Goal: Ask a question

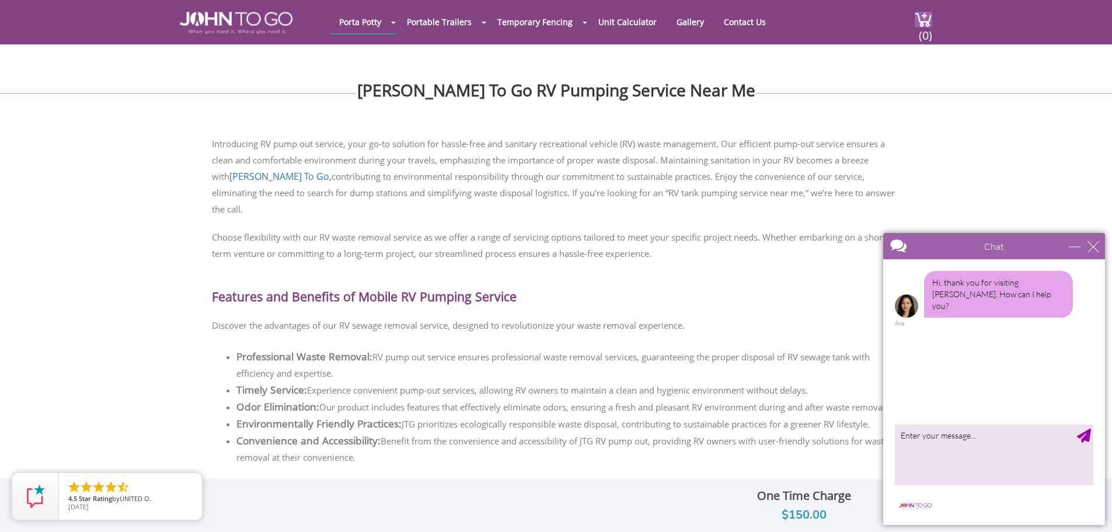
scroll to position [233, 0]
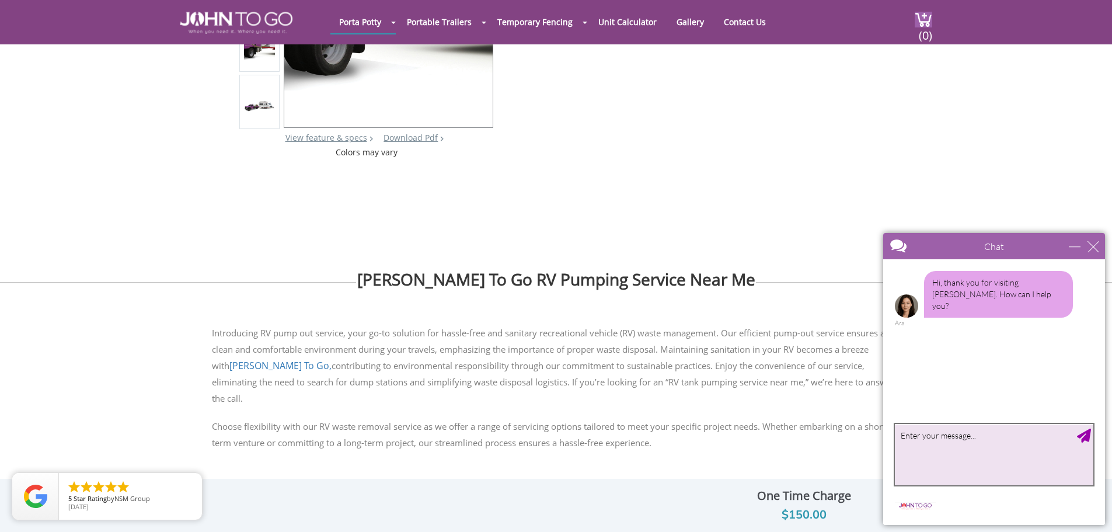
click at [977, 449] on textarea "type your message" at bounding box center [994, 454] width 198 height 61
type textarea "D"
type textarea "Do you service [GEOGRAPHIC_DATA] [GEOGRAPHIC_DATA]"
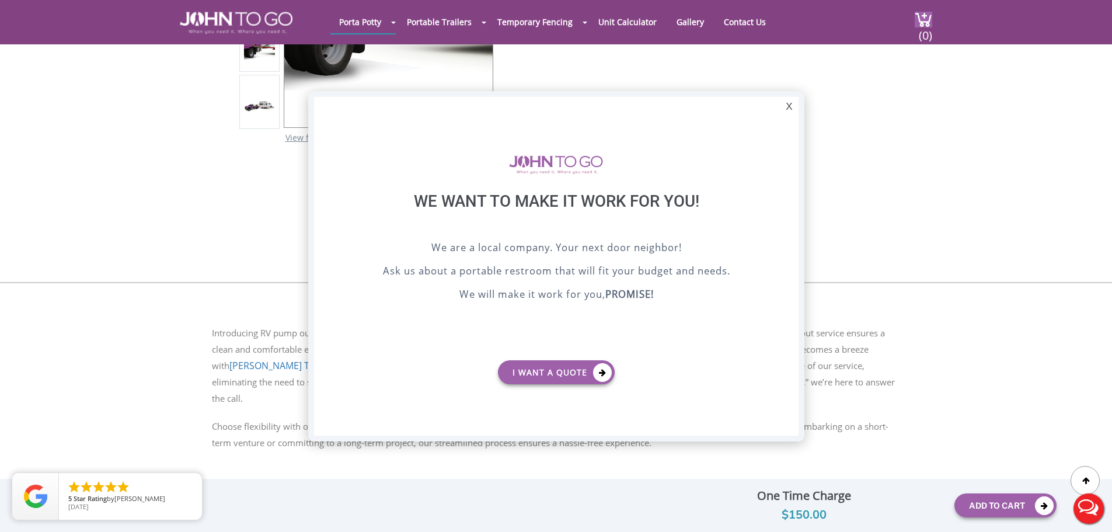
scroll to position [0, 0]
click at [781, 97] on div "X" at bounding box center [789, 107] width 18 height 20
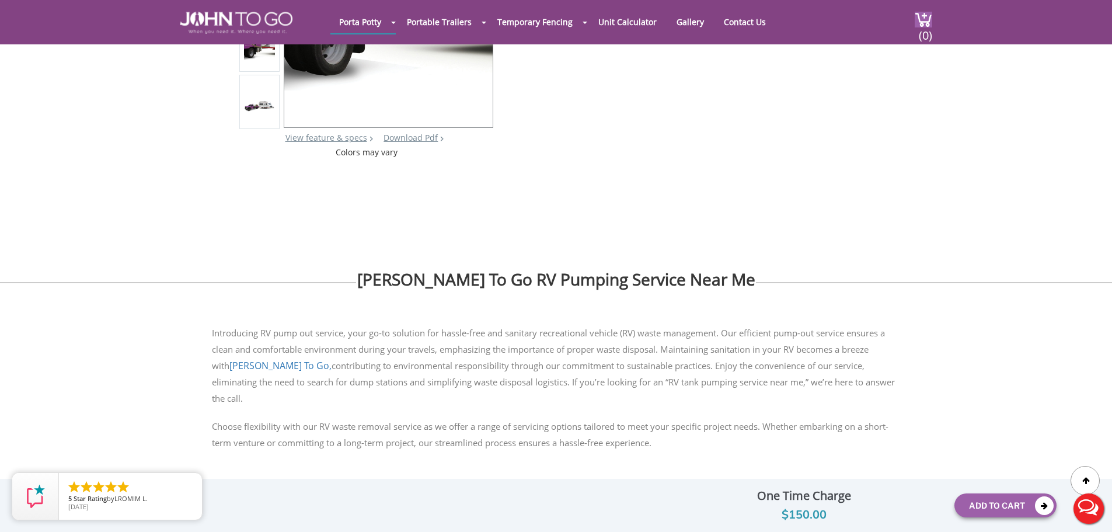
click at [1083, 501] on button "Live Chat" at bounding box center [1088, 508] width 47 height 47
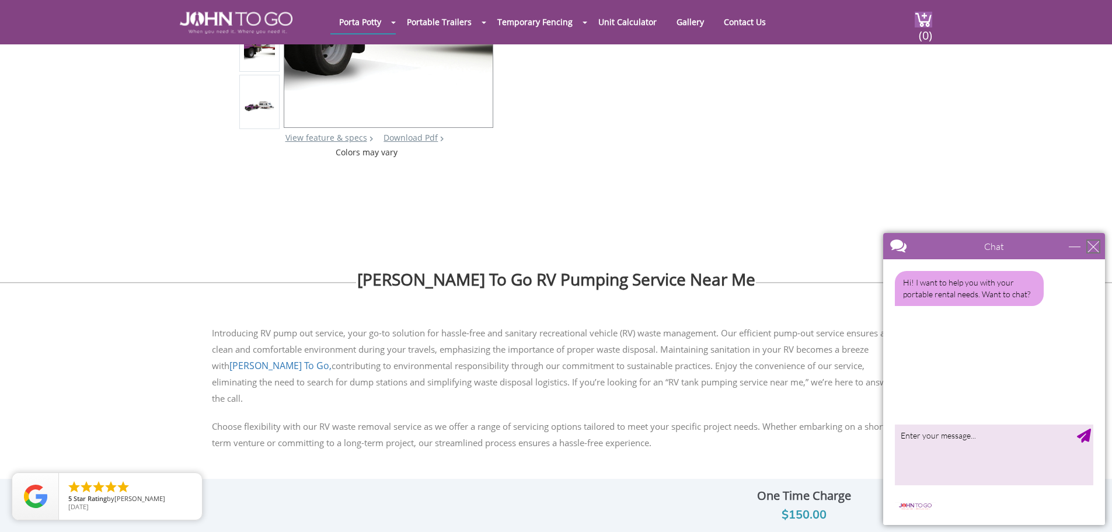
click at [1094, 241] on div "close" at bounding box center [1093, 246] width 12 height 12
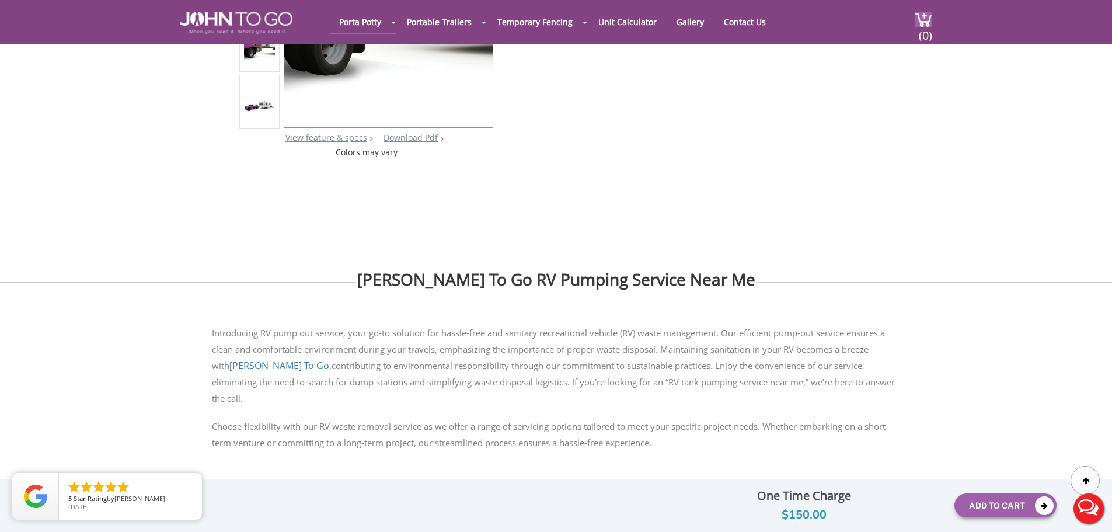
click at [1093, 501] on button "Live Chat" at bounding box center [1088, 508] width 47 height 47
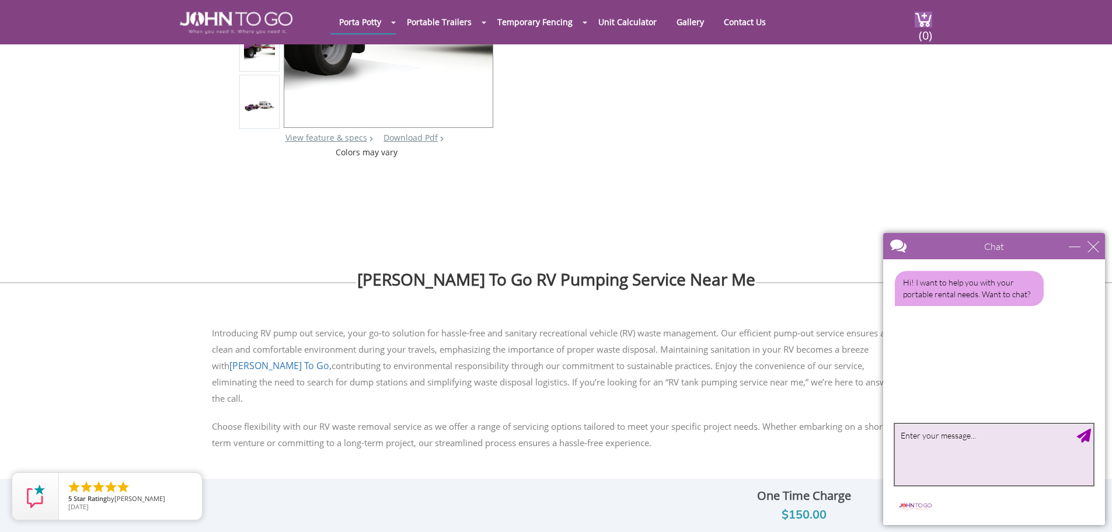
click at [945, 435] on textarea "type your message" at bounding box center [994, 454] width 198 height 61
type textarea "Do you service [GEOGRAPHIC_DATA] [GEOGRAPHIC_DATA]"
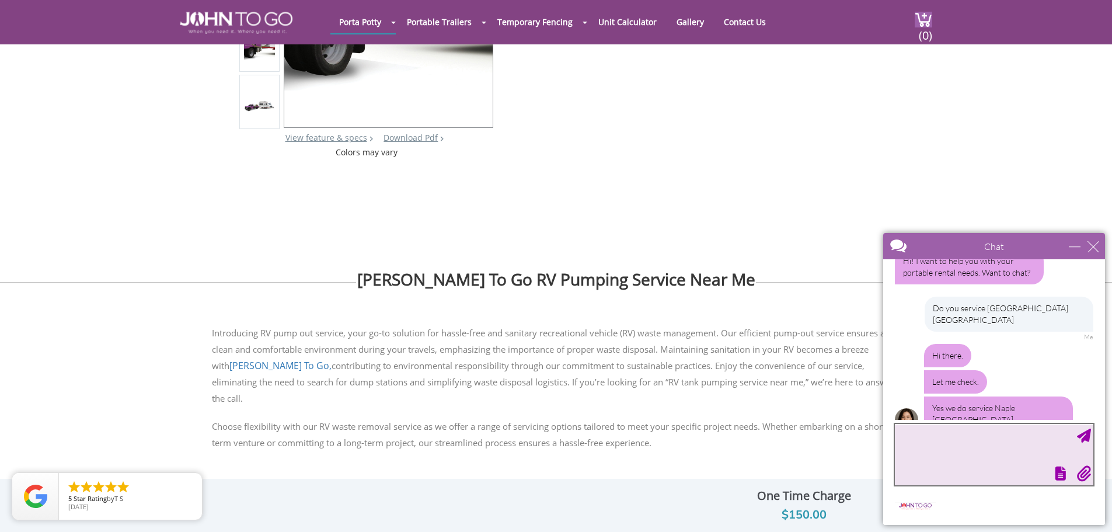
scroll to position [57, 0]
